Goal: Navigation & Orientation: Go to known website

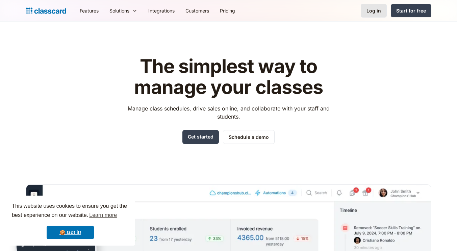
click at [380, 13] on div "Log in" at bounding box center [373, 10] width 15 height 7
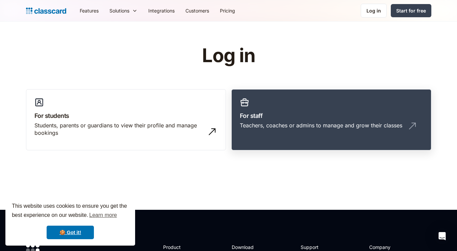
click at [285, 106] on link "For staff Teachers, coaches or admins to manage and grow their classes" at bounding box center [331, 119] width 200 height 61
